Goal: Find specific page/section: Find specific page/section

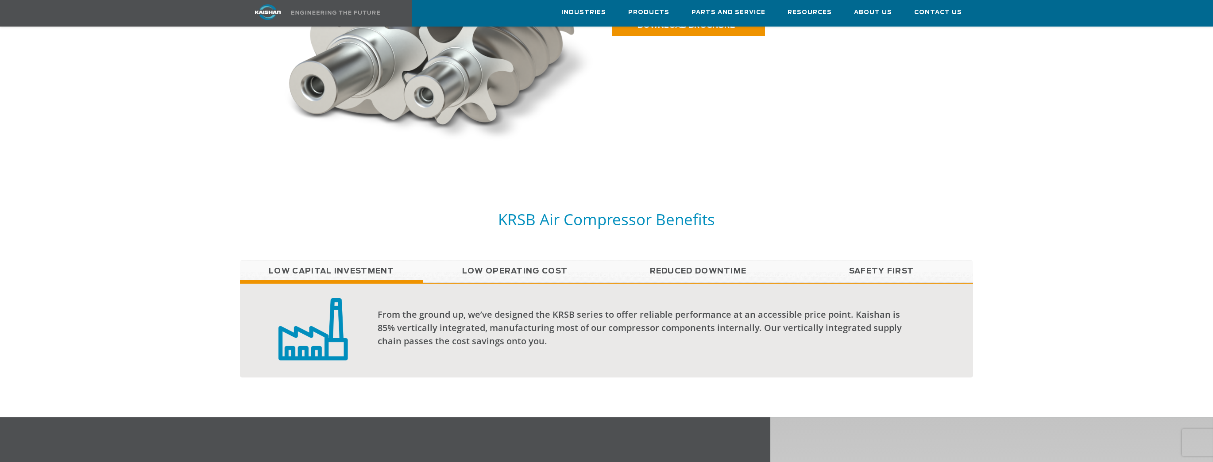
scroll to position [604, 0]
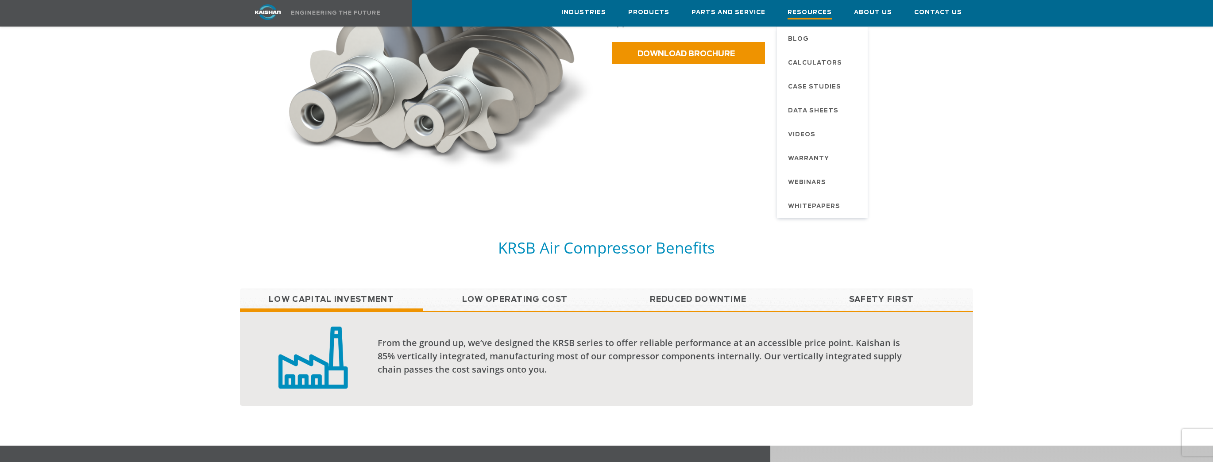
click at [603, 14] on span "Resources" at bounding box center [810, 14] width 44 height 12
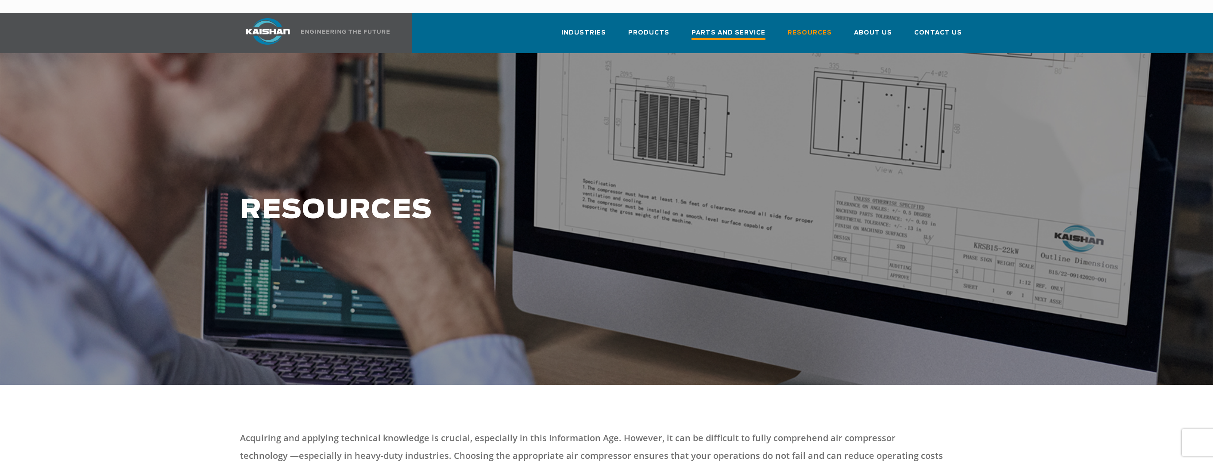
click at [707, 28] on span "Parts and Service" at bounding box center [729, 34] width 74 height 12
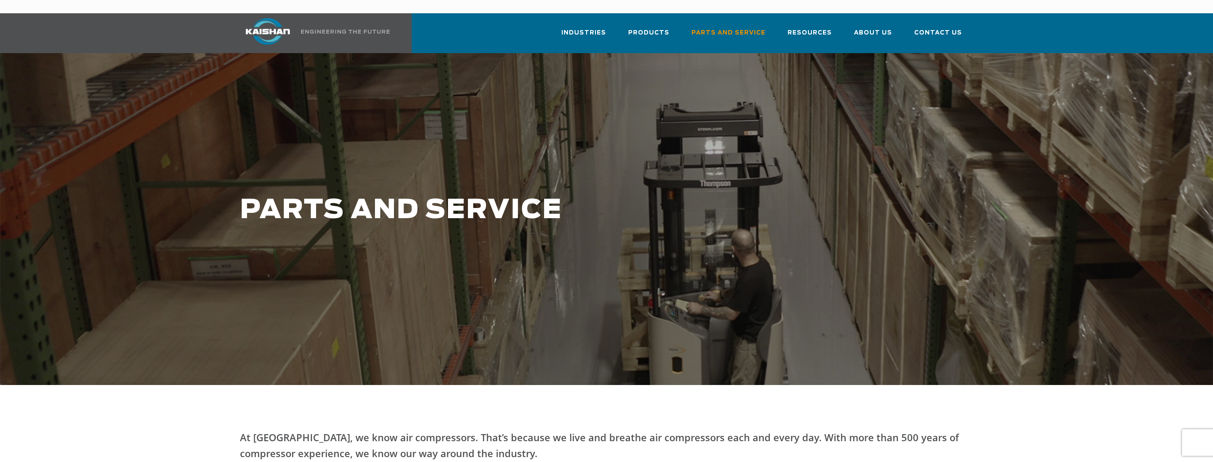
click at [1068, 143] on div at bounding box center [606, 219] width 1213 height 332
